Goal: Information Seeking & Learning: Compare options

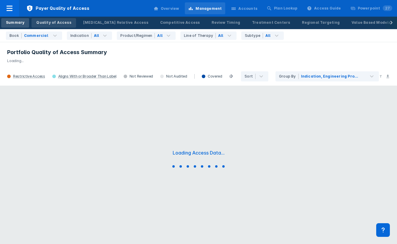
click at [60, 23] on div "Quality of Access" at bounding box center [53, 22] width 35 height 5
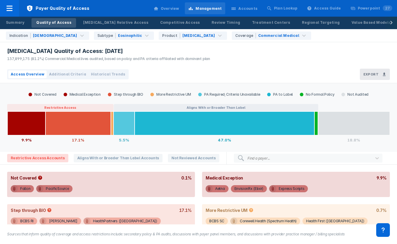
click at [74, 75] on span "Additional Criteria" at bounding box center [67, 74] width 37 height 5
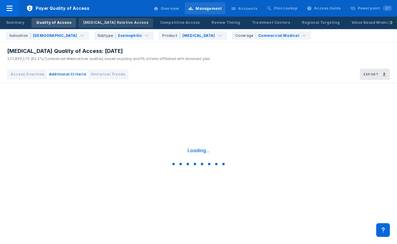
click at [101, 23] on div "[MEDICAL_DATA] Relative Access" at bounding box center [115, 22] width 65 height 5
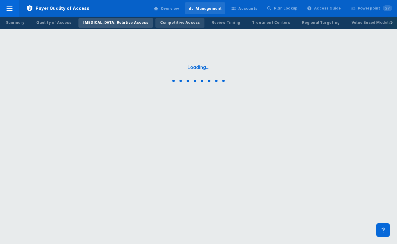
click at [160, 23] on div "Competitive Access" at bounding box center [180, 22] width 40 height 5
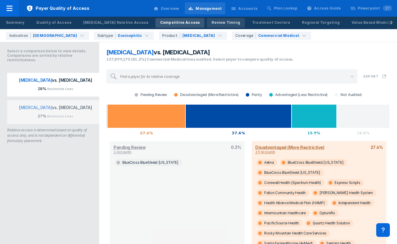
click at [212, 24] on div "Review Timing" at bounding box center [226, 22] width 29 height 5
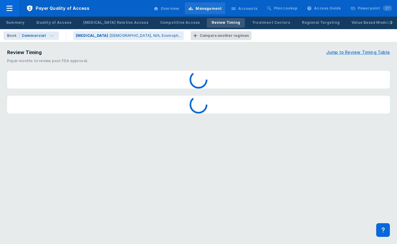
click at [200, 35] on div "Compare another regimen" at bounding box center [224, 35] width 49 height 5
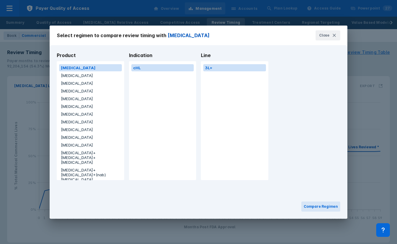
click at [84, 79] on div "[MEDICAL_DATA] [MEDICAL_DATA] [MEDICAL_DATA] [MEDICAL_DATA] [MEDICAL_DATA] [MED…" at bounding box center [90, 204] width 63 height 281
click at [71, 77] on button "[MEDICAL_DATA]" at bounding box center [90, 75] width 63 height 7
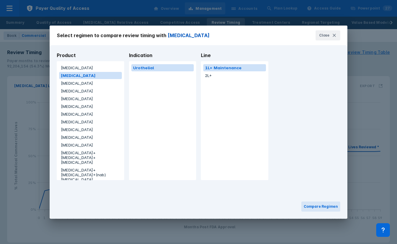
click at [92, 97] on button "[MEDICAL_DATA]" at bounding box center [90, 98] width 63 height 7
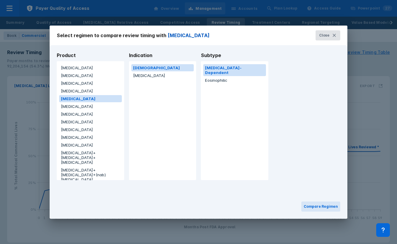
click at [329, 35] on span "Close" at bounding box center [324, 35] width 10 height 5
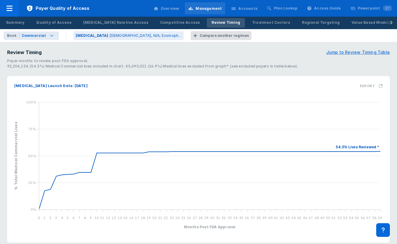
click at [53, 35] on div "Commercial" at bounding box center [39, 36] width 40 height 8
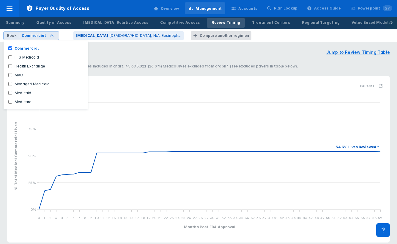
click at [53, 35] on div "Commercial" at bounding box center [39, 36] width 40 height 8
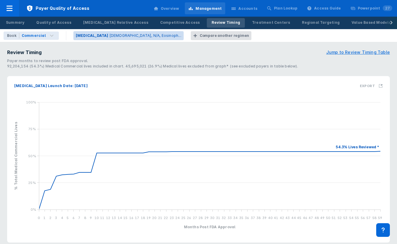
click at [109, 37] on p "[DEMOGRAPHIC_DATA], N/A, Eosinoph..." at bounding box center [145, 35] width 72 height 5
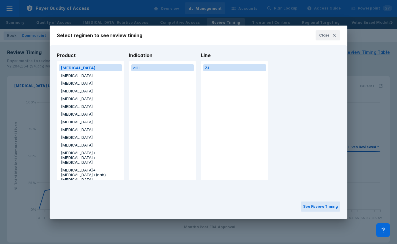
click at [74, 81] on button "[MEDICAL_DATA]" at bounding box center [90, 83] width 63 height 7
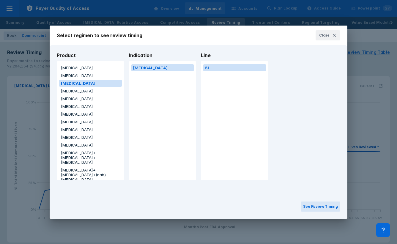
click at [70, 100] on button "[MEDICAL_DATA]" at bounding box center [90, 98] width 63 height 7
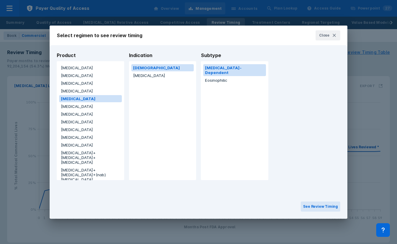
click at [69, 115] on button "[MEDICAL_DATA]" at bounding box center [90, 114] width 63 height 7
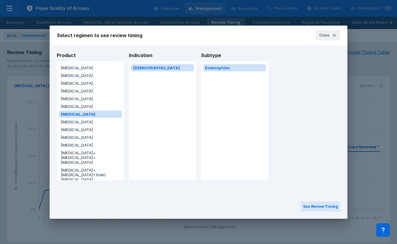
click at [69, 106] on button "[MEDICAL_DATA]" at bounding box center [90, 106] width 63 height 7
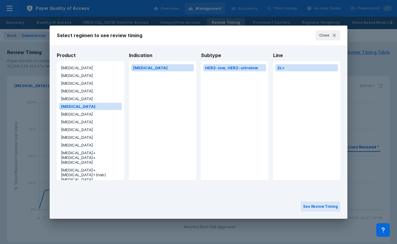
click at [68, 124] on button "[MEDICAL_DATA]" at bounding box center [90, 121] width 63 height 7
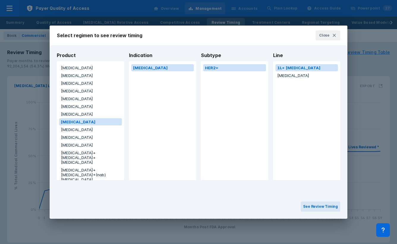
click at [69, 109] on button "[MEDICAL_DATA]" at bounding box center [90, 106] width 63 height 7
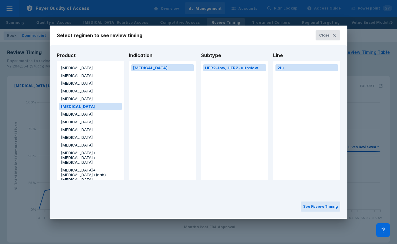
click at [323, 37] on span "Close" at bounding box center [324, 35] width 10 height 5
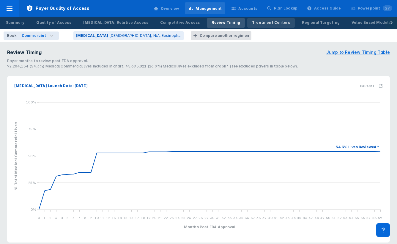
click at [252, 23] on div "Treatment Centers" at bounding box center [271, 22] width 38 height 5
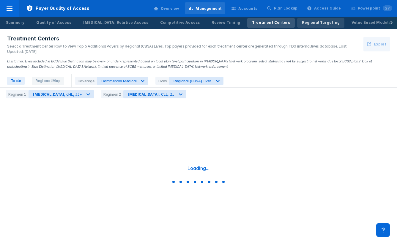
click at [302, 23] on div "Regional Targeting" at bounding box center [321, 22] width 38 height 5
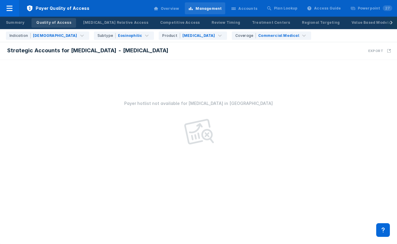
click at [51, 21] on div "Quality of Access" at bounding box center [53, 22] width 35 height 5
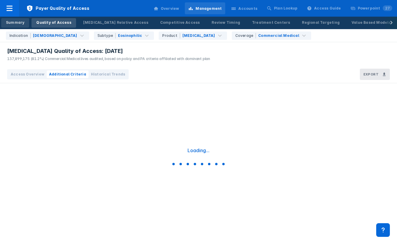
click at [21, 20] on div "Summary" at bounding box center [15, 22] width 18 height 5
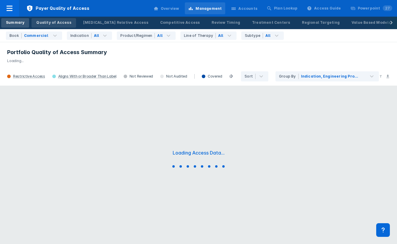
click at [63, 21] on div "Quality of Access" at bounding box center [53, 22] width 35 height 5
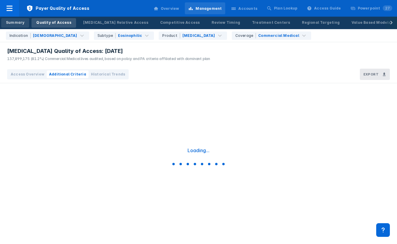
click at [17, 23] on div "Summary" at bounding box center [15, 22] width 18 height 5
